Goal: Task Accomplishment & Management: Manage account settings

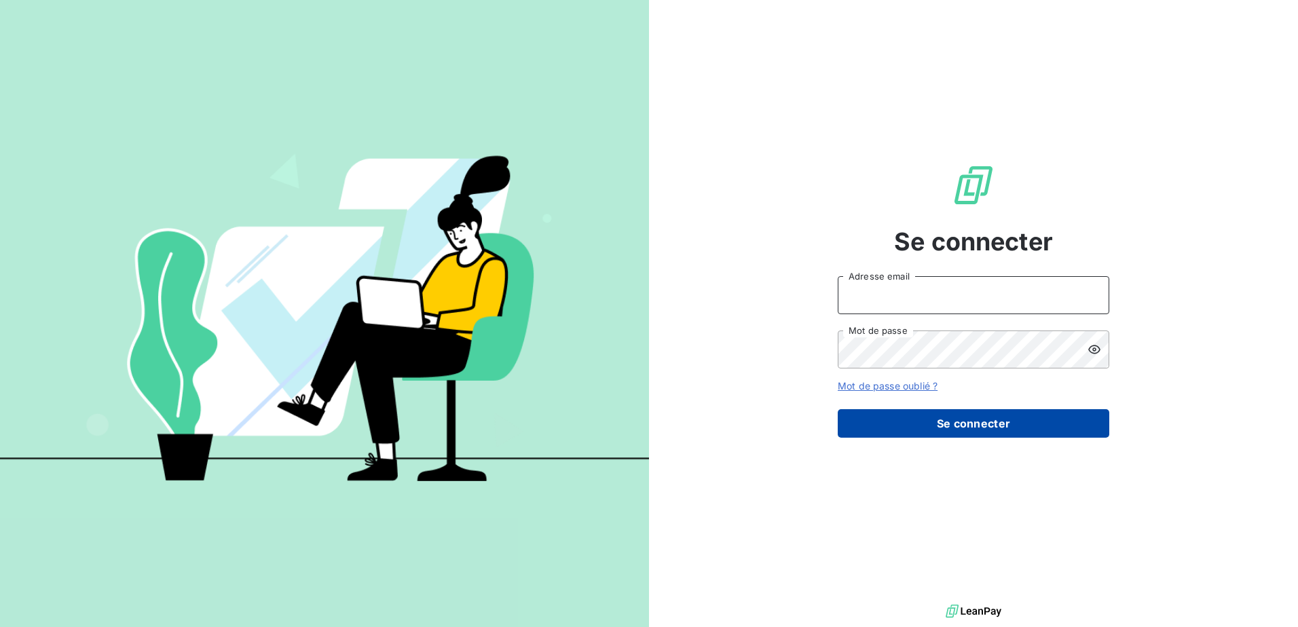
type input "[EMAIL_ADDRESS][DOMAIN_NAME]"
click at [1014, 423] on button "Se connecter" at bounding box center [974, 423] width 272 height 29
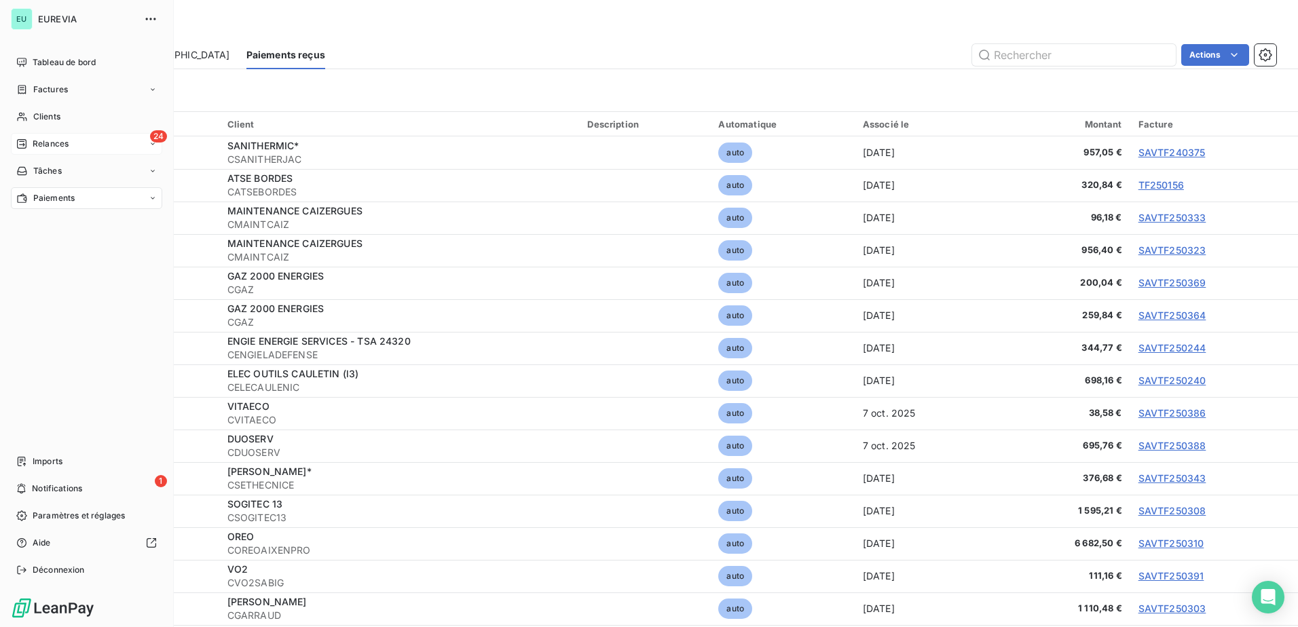
click at [35, 148] on span "Relances" at bounding box center [51, 144] width 36 height 12
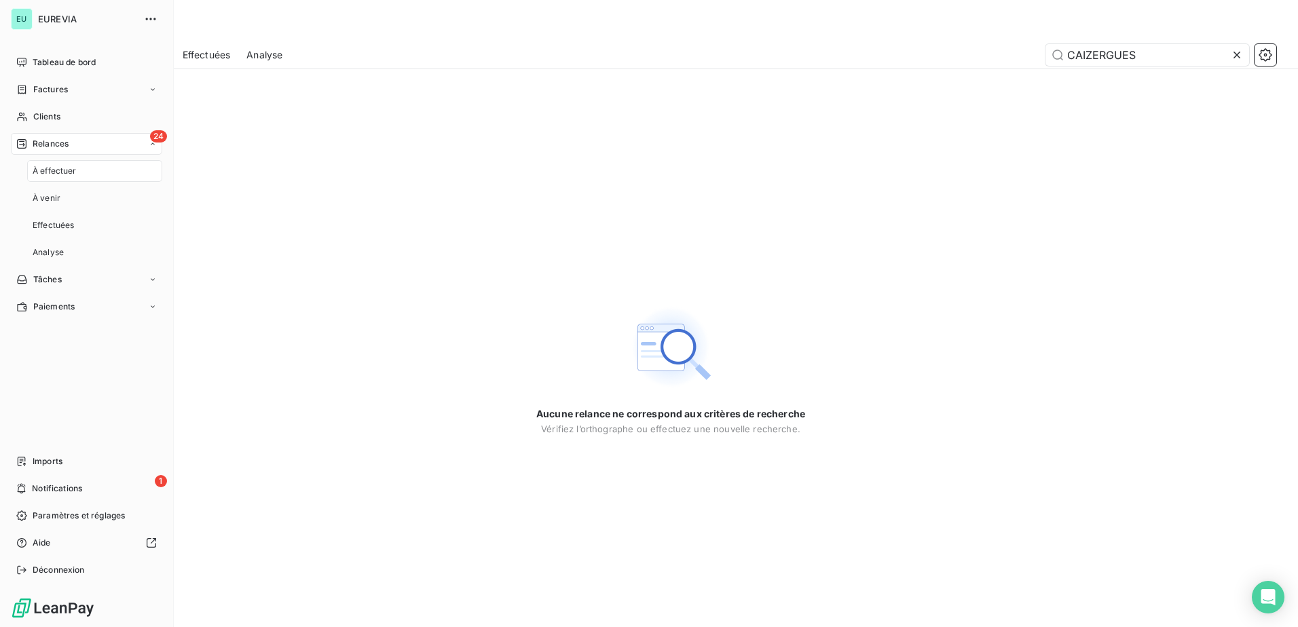
click at [81, 149] on div "24 Relances" at bounding box center [86, 144] width 151 height 22
click at [119, 482] on div "1 Notifications" at bounding box center [86, 489] width 151 height 22
